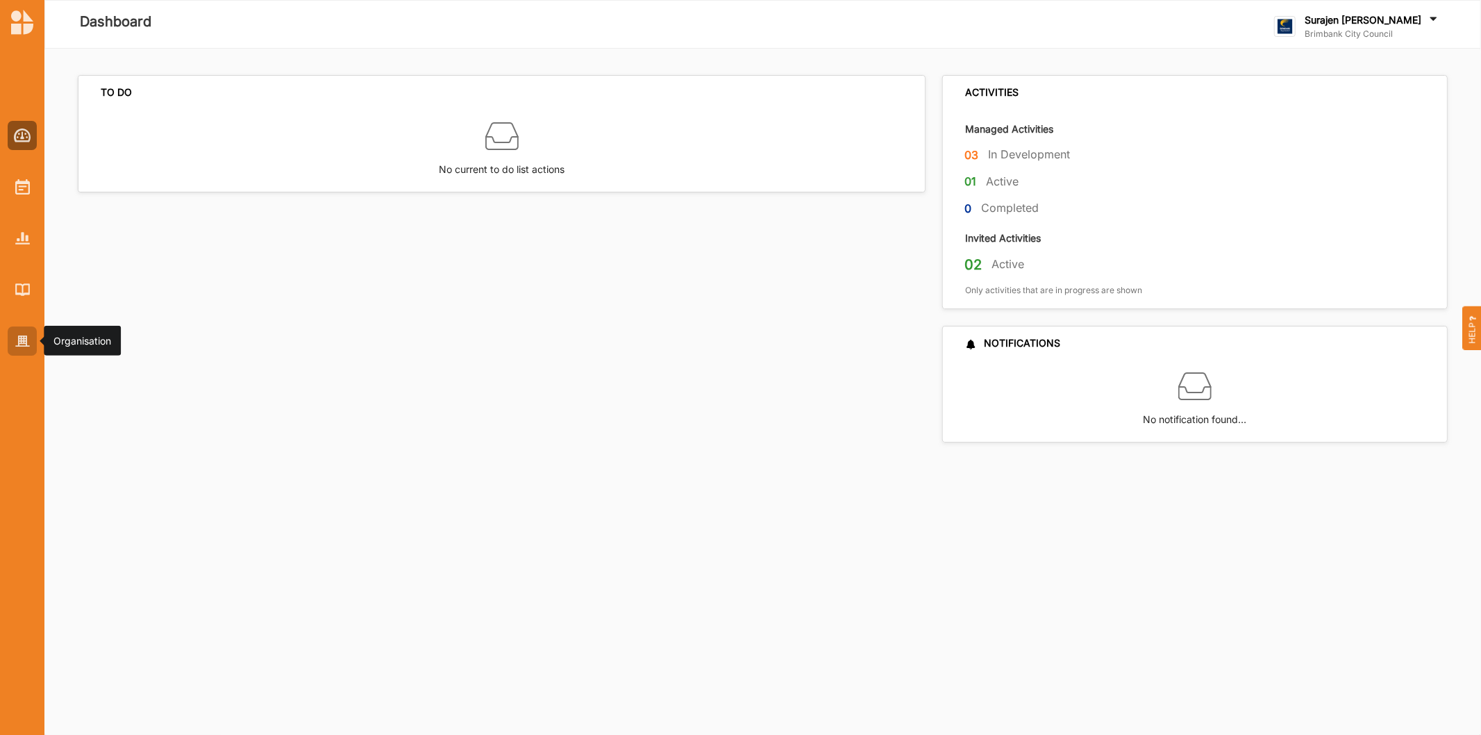
click at [18, 344] on img at bounding box center [22, 341] width 15 height 12
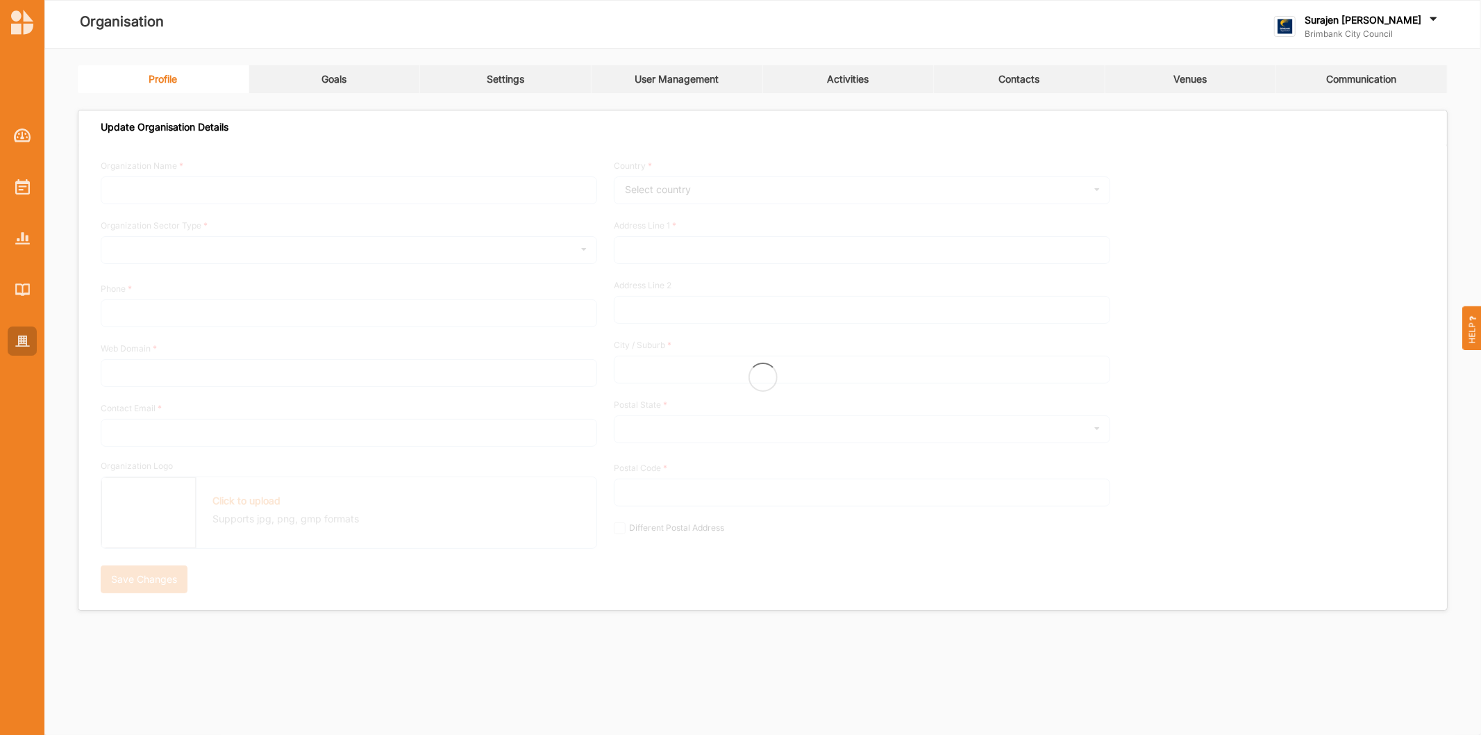
type input "Brimbank City Council"
type input "[PHONE_NUMBER]"
type input "[DOMAIN_NAME]"
type input "[EMAIL_ADDRESS][DOMAIN_NAME]"
type input "[STREET_ADDRESS]"
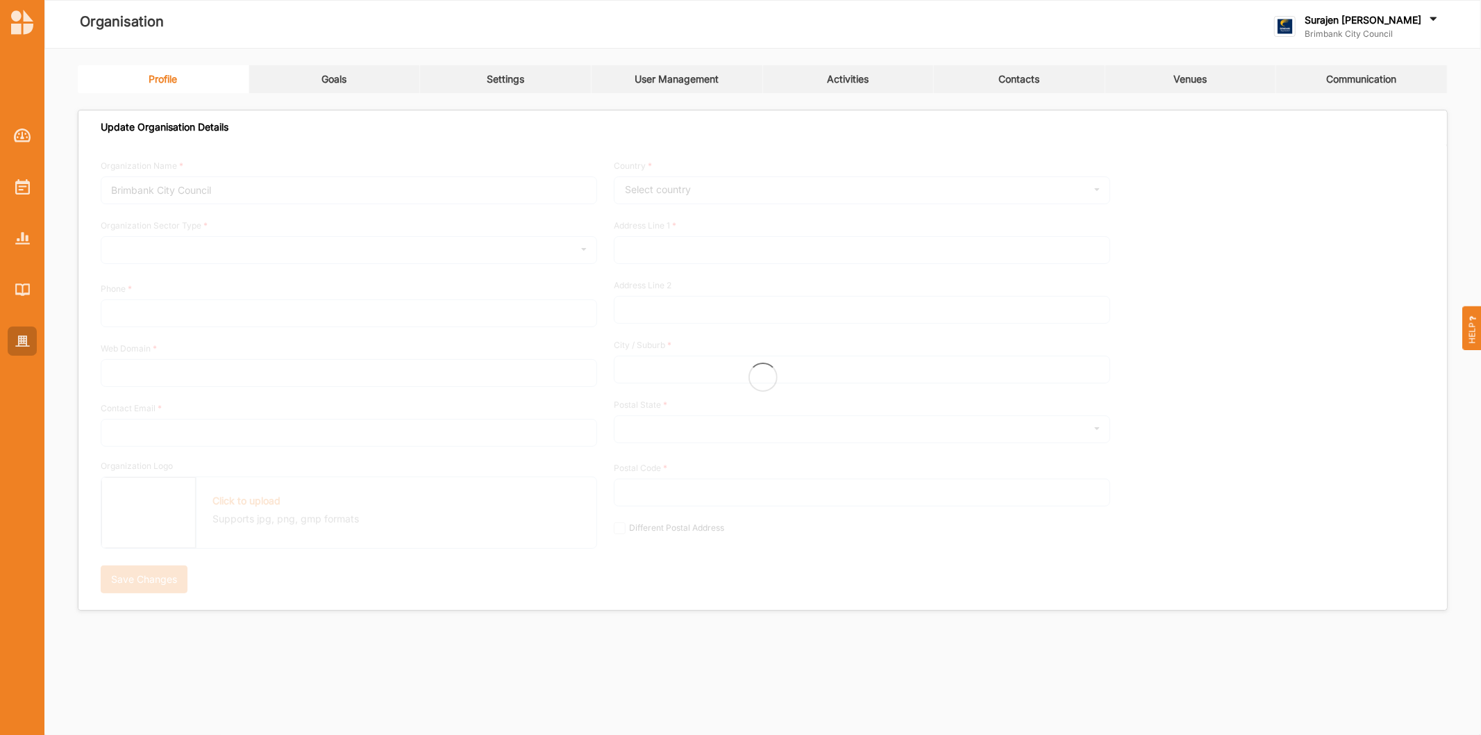
type input "Sunshine"
type input "3020"
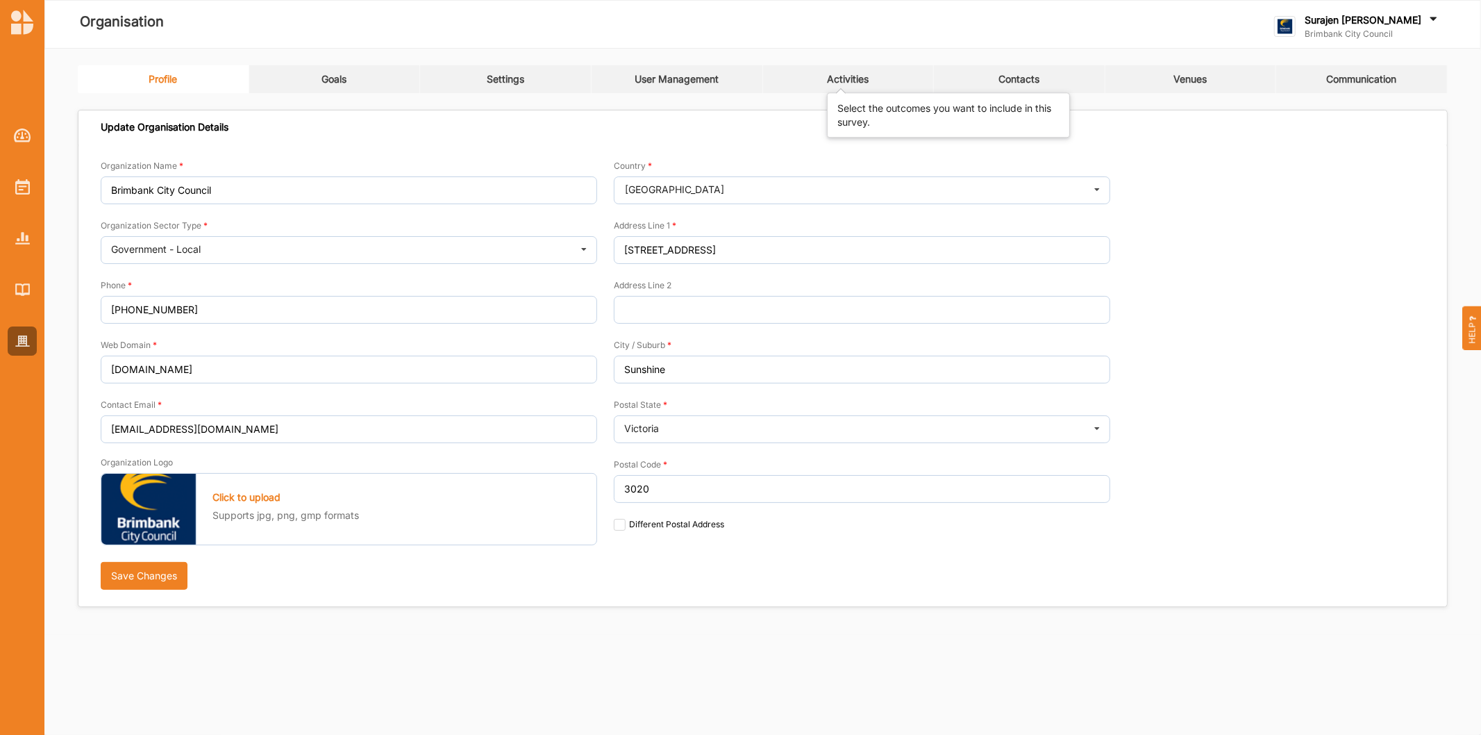
click at [828, 75] on div "Activities" at bounding box center [848, 79] width 42 height 12
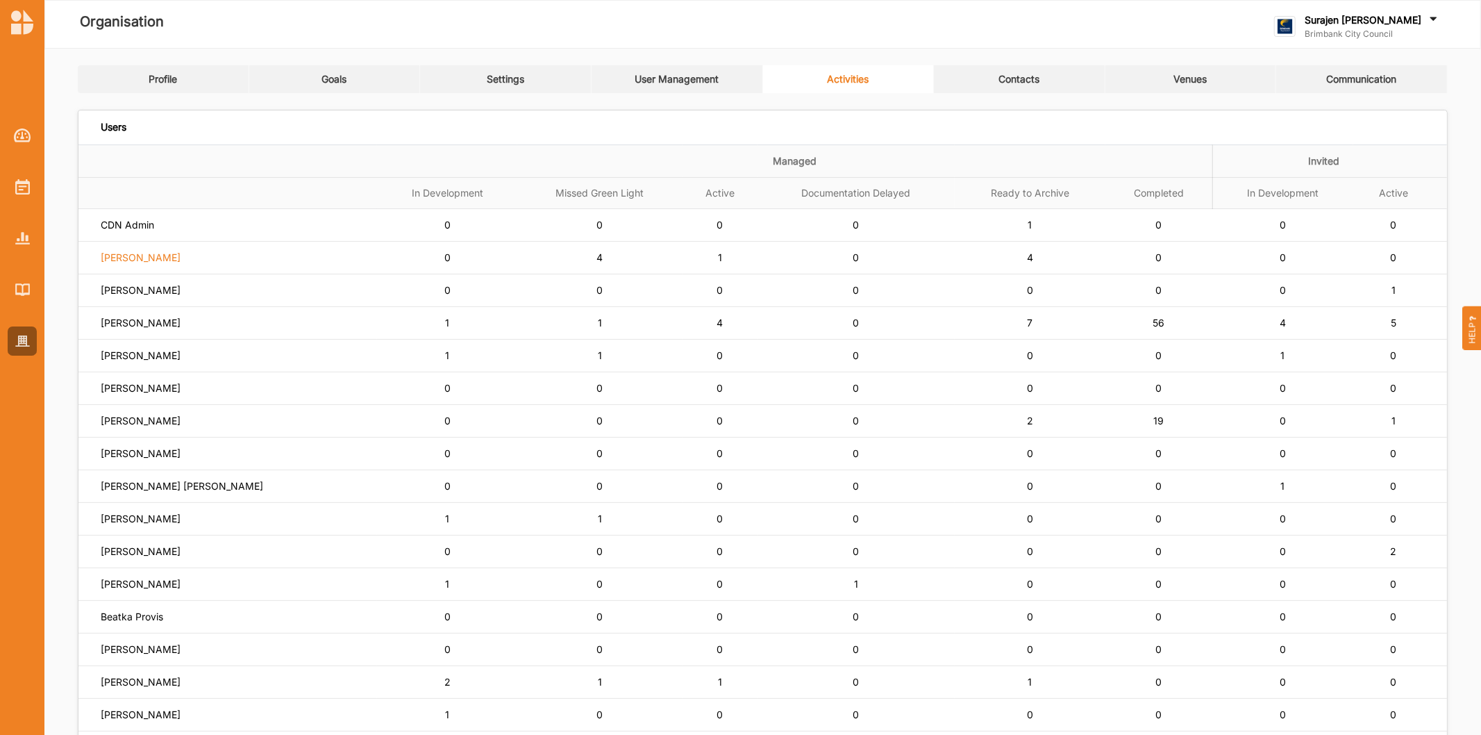
click at [154, 231] on label "[PERSON_NAME]" at bounding box center [127, 225] width 53 height 12
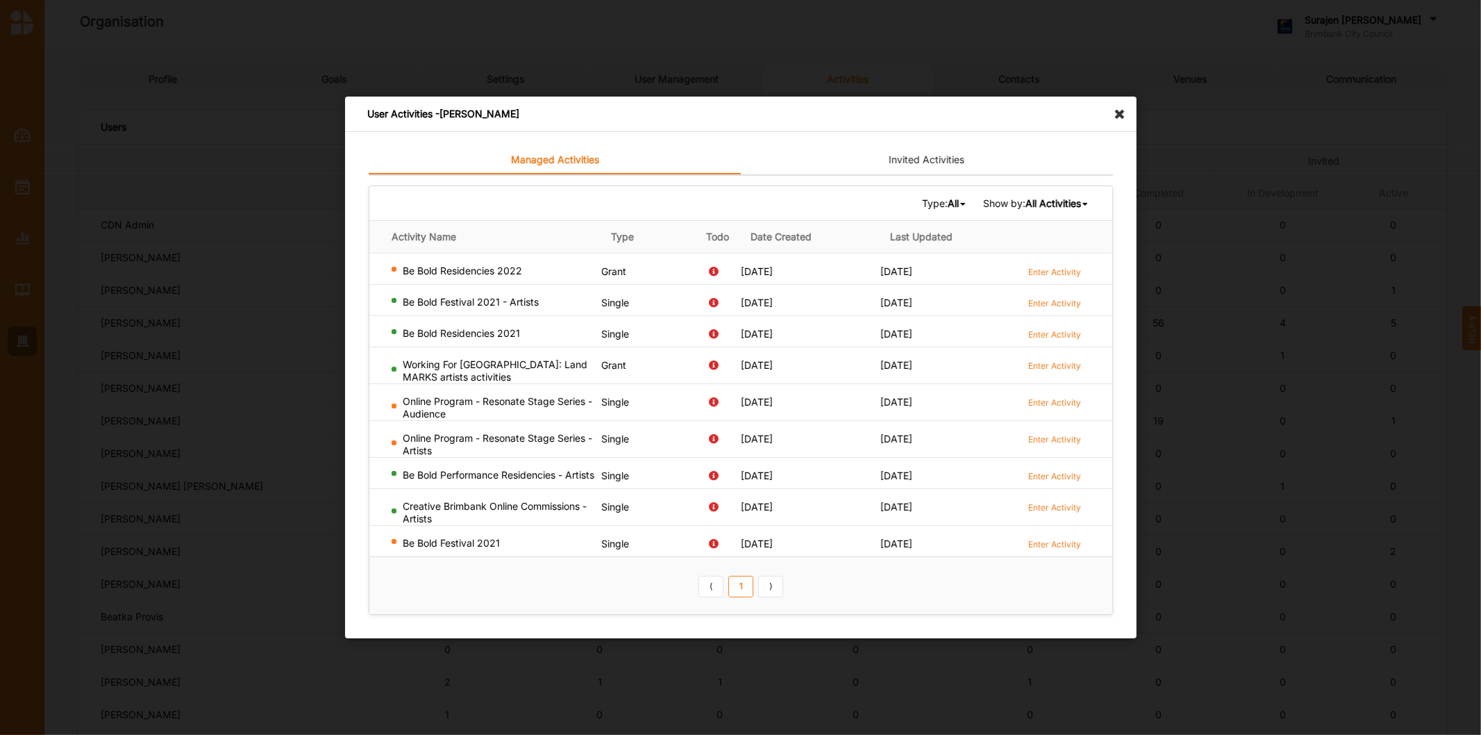
click at [1120, 112] on icon at bounding box center [1123, 108] width 22 height 22
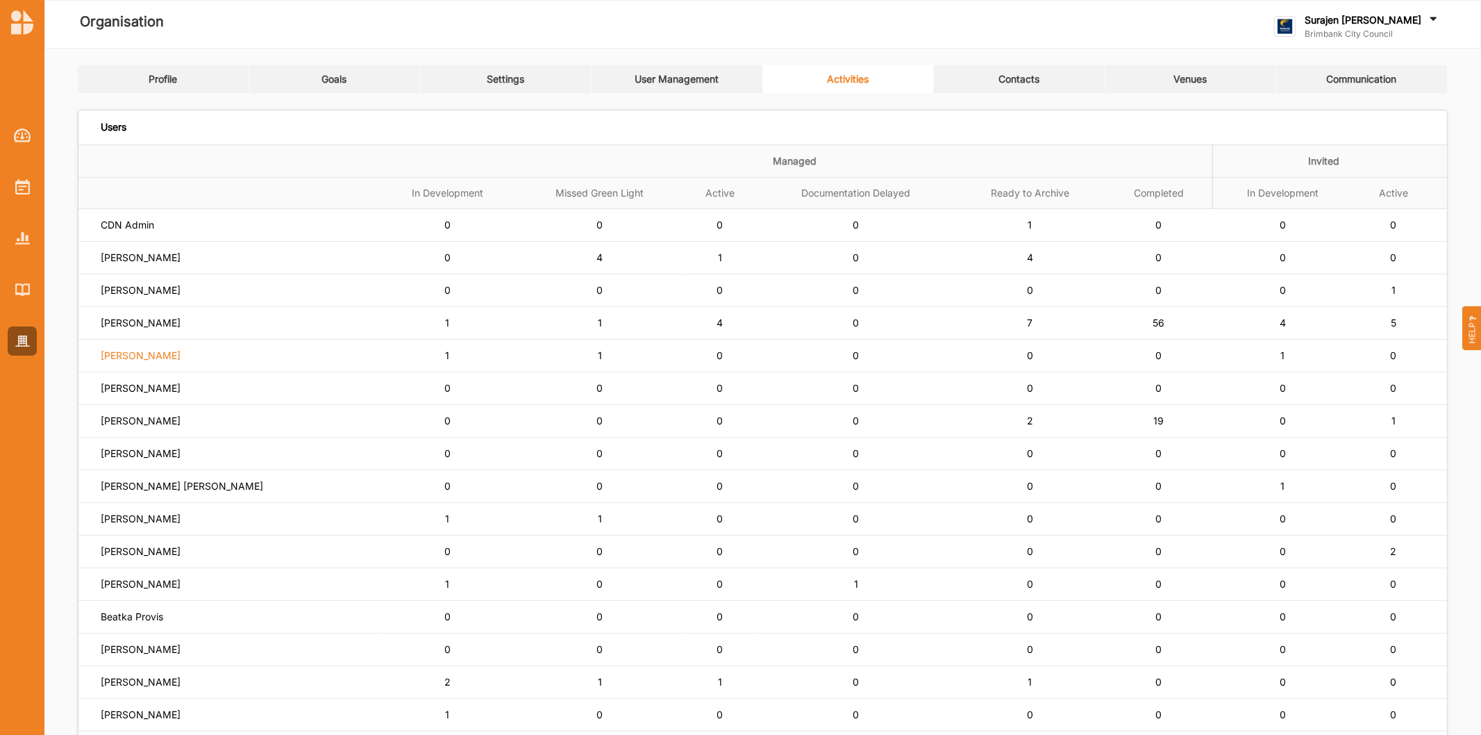
click at [135, 231] on label "[PERSON_NAME]" at bounding box center [127, 225] width 53 height 12
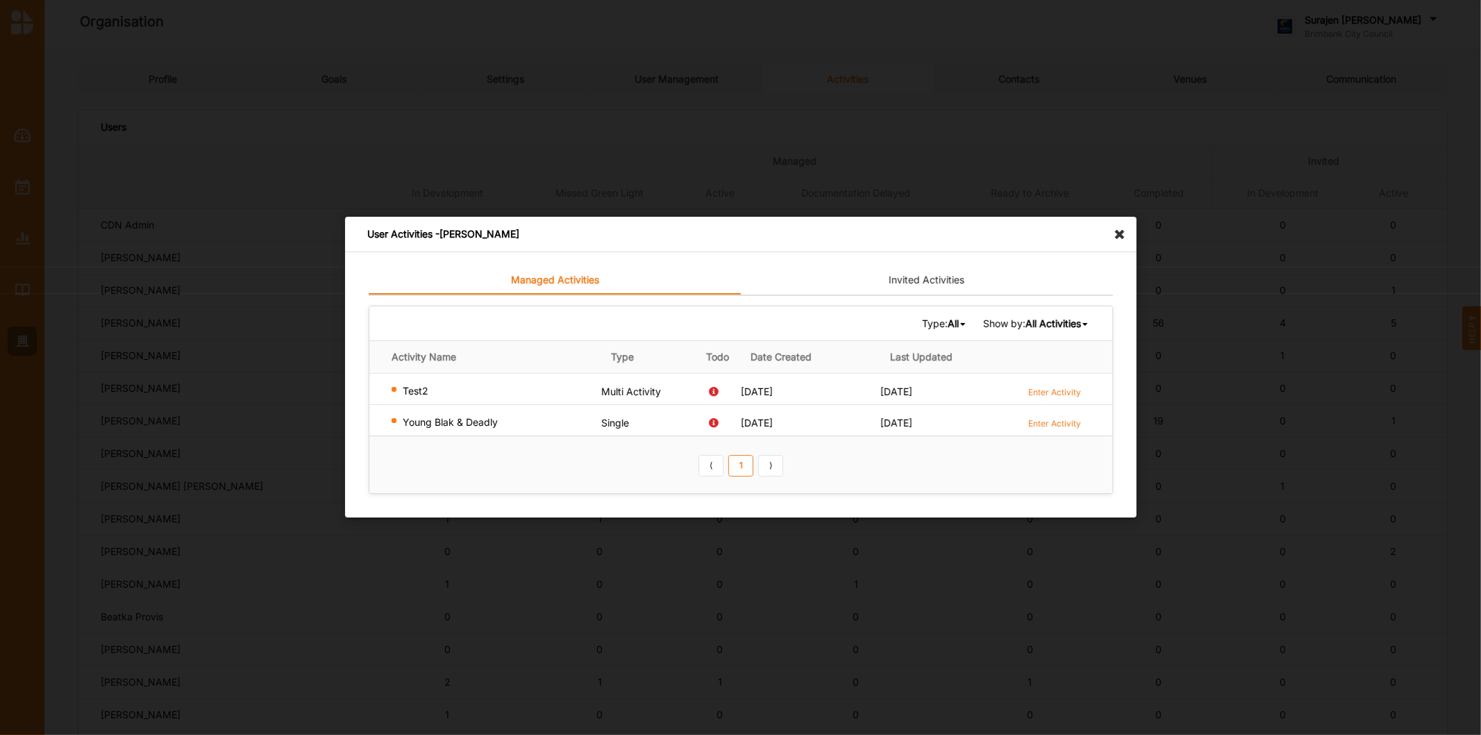
click at [1121, 226] on icon at bounding box center [1123, 228] width 22 height 22
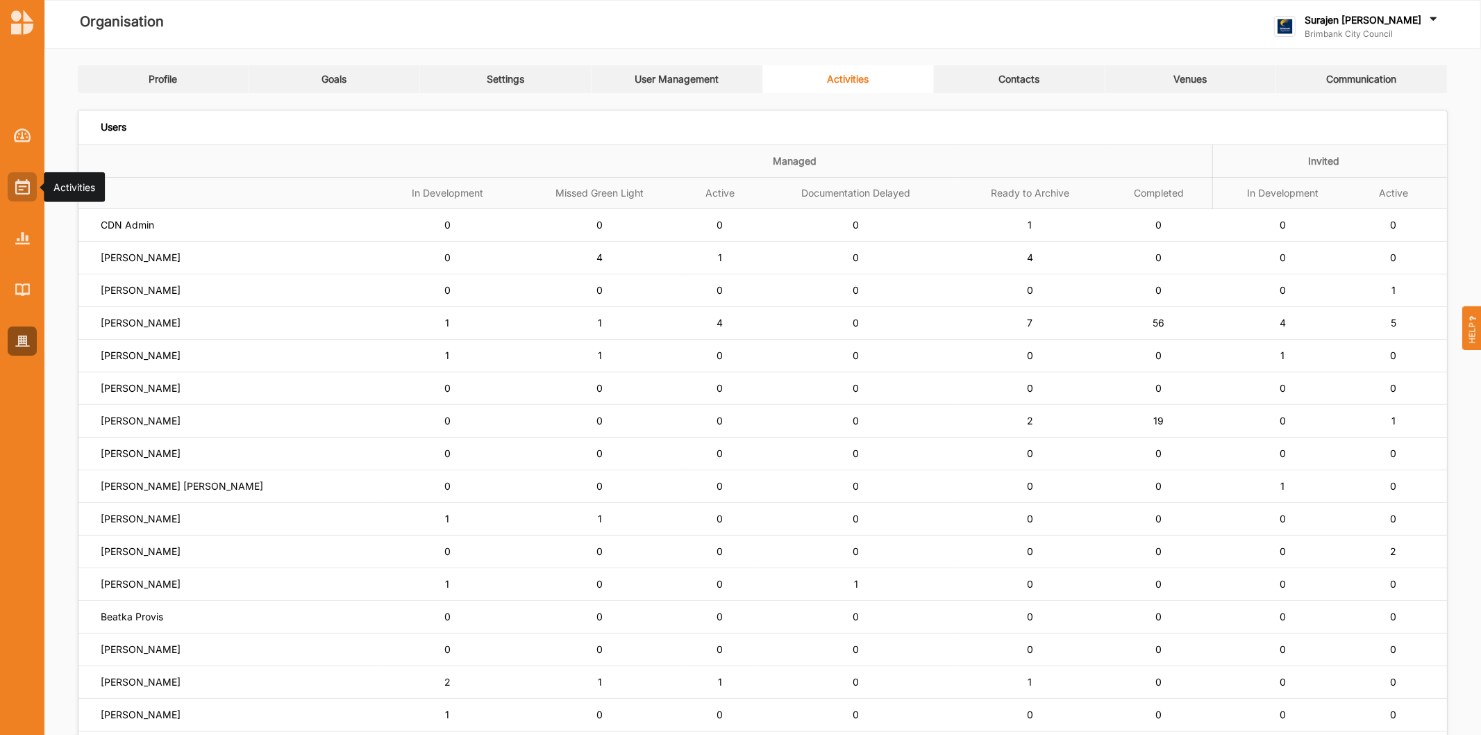
click at [12, 182] on div at bounding box center [22, 186] width 29 height 29
